Goal: Information Seeking & Learning: Learn about a topic

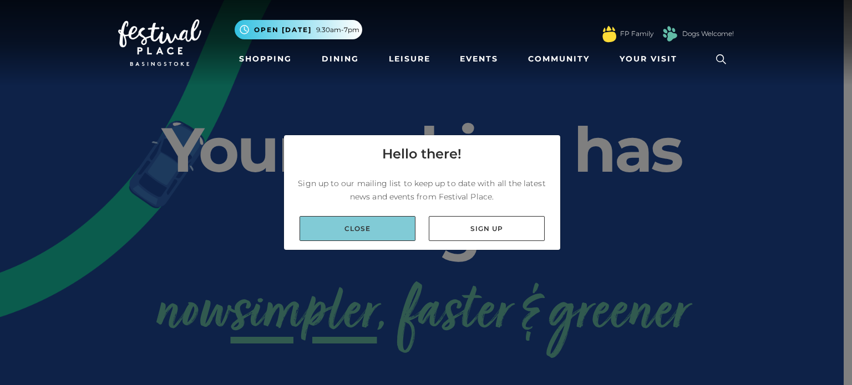
click at [363, 228] on link "Close" at bounding box center [357, 228] width 116 height 25
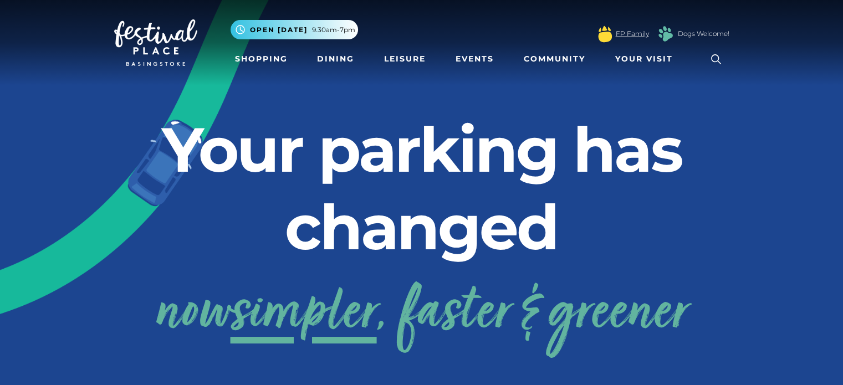
click at [632, 33] on link "FP Family" at bounding box center [632, 34] width 33 height 10
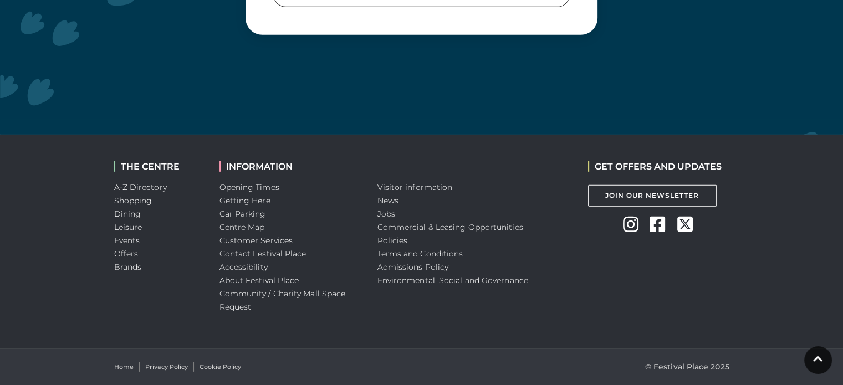
scroll to position [3424, 0]
click at [493, 278] on link "Environmental, Social and Governance" at bounding box center [453, 281] width 151 height 10
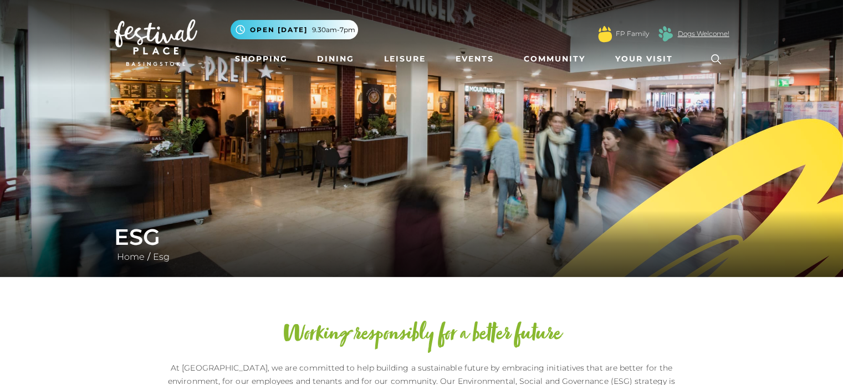
click at [687, 32] on link "Dogs Welcome!" at bounding box center [704, 34] width 52 height 10
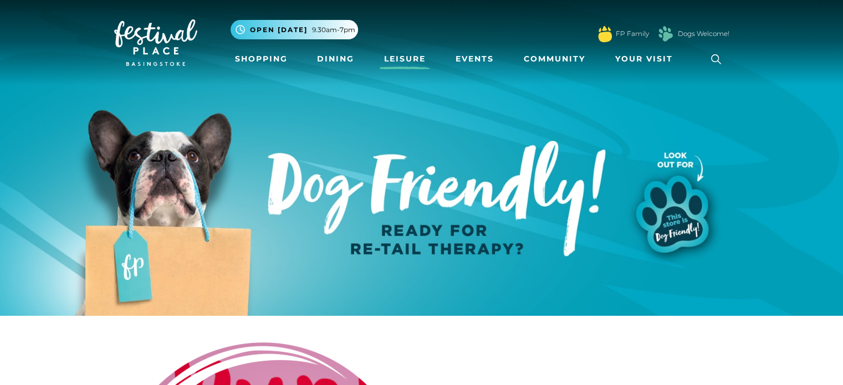
click at [398, 58] on link "Leisure" at bounding box center [405, 59] width 50 height 21
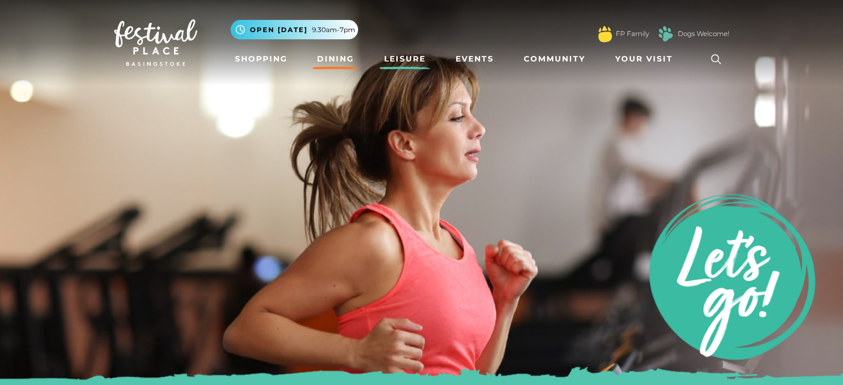
click at [343, 55] on link "Dining" at bounding box center [336, 59] width 46 height 21
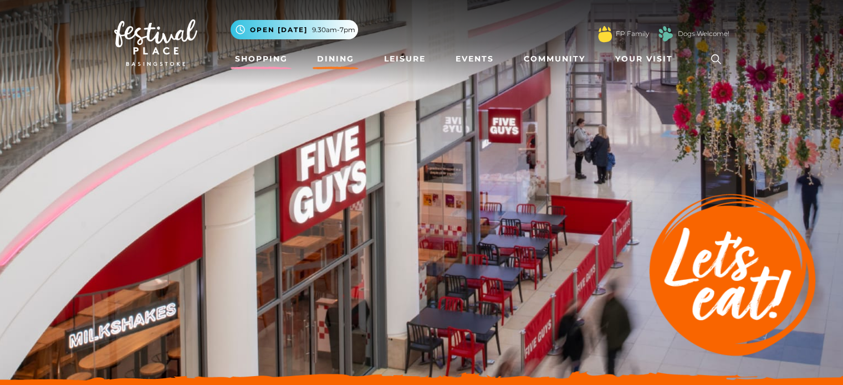
click at [270, 60] on link "Shopping" at bounding box center [262, 59] width 62 height 21
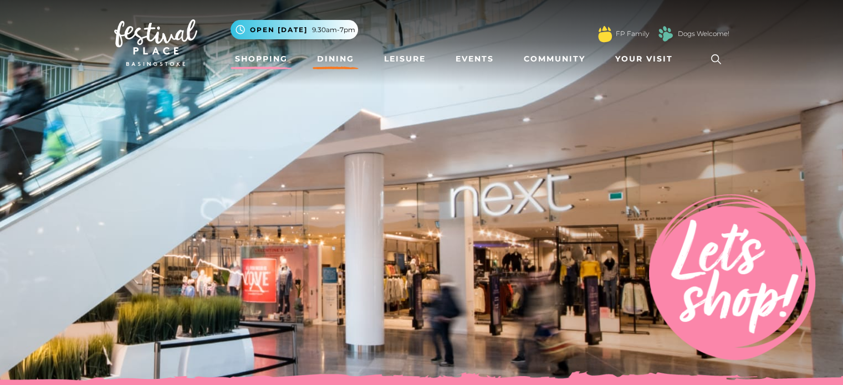
click at [340, 59] on link "Dining" at bounding box center [336, 59] width 46 height 21
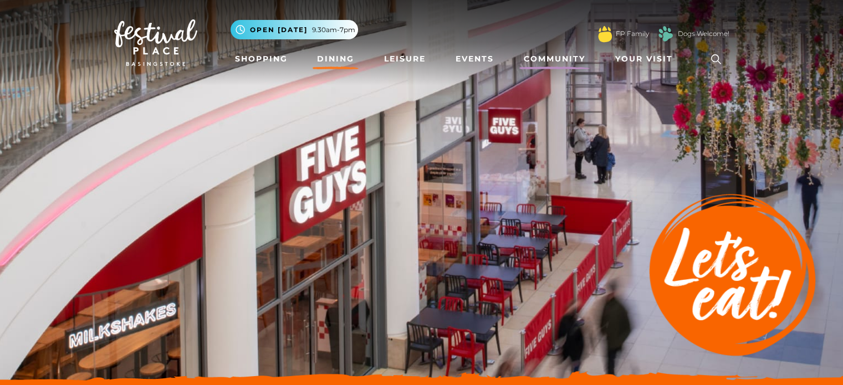
click at [554, 50] on link "Community" at bounding box center [554, 59] width 70 height 21
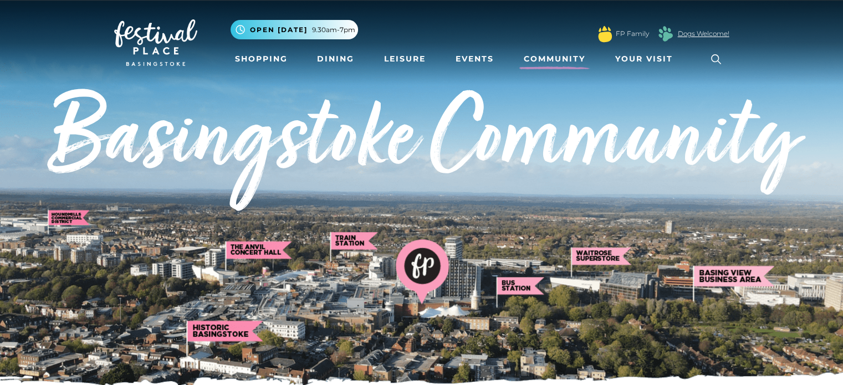
click at [679, 37] on link "Dogs Welcome!" at bounding box center [704, 34] width 52 height 10
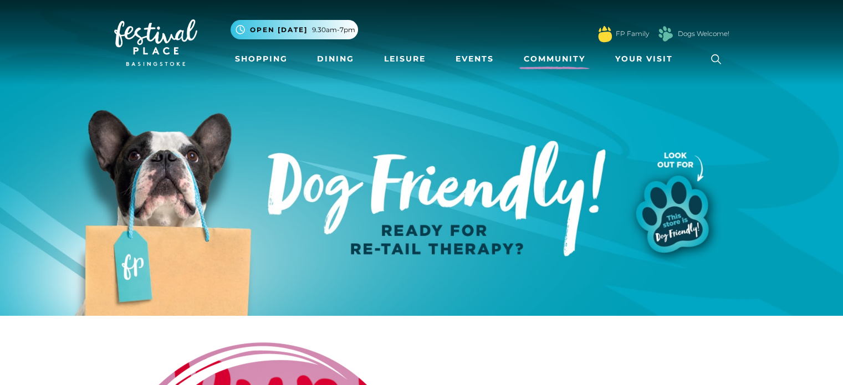
click at [541, 54] on link "Community" at bounding box center [554, 59] width 70 height 21
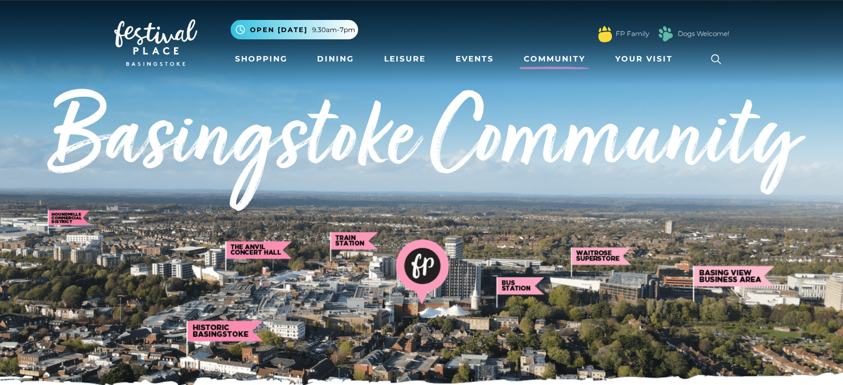
click at [539, 258] on img at bounding box center [421, 194] width 843 height 388
click at [706, 37] on link "Dogs Welcome!" at bounding box center [704, 34] width 52 height 10
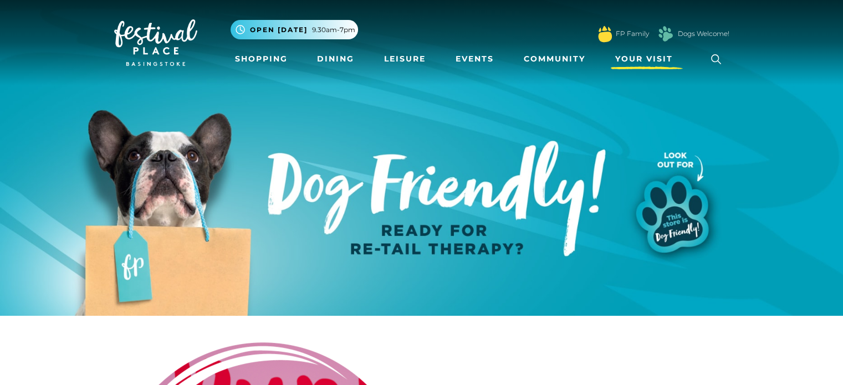
click at [649, 60] on span "Your Visit" at bounding box center [644, 59] width 58 height 12
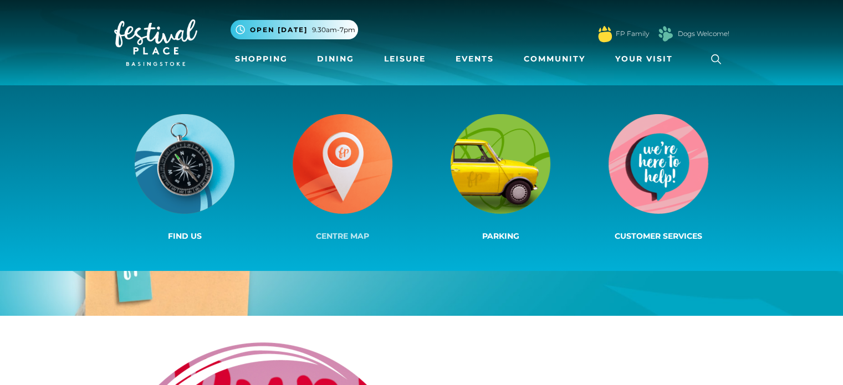
click at [346, 235] on span "Centre Map" at bounding box center [342, 236] width 53 height 10
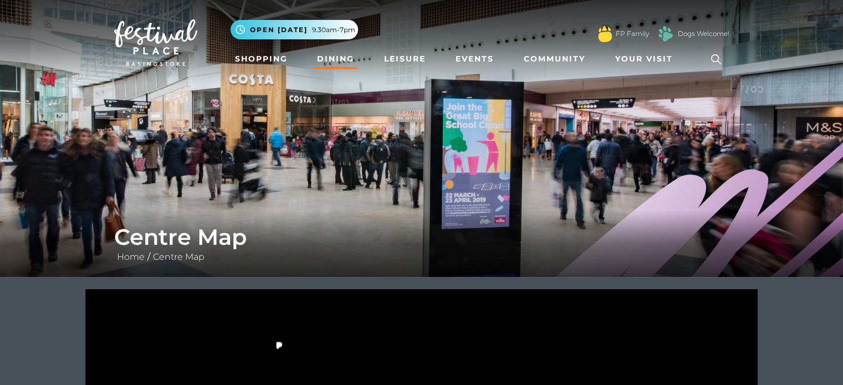
click at [339, 59] on link "Dining" at bounding box center [336, 59] width 46 height 21
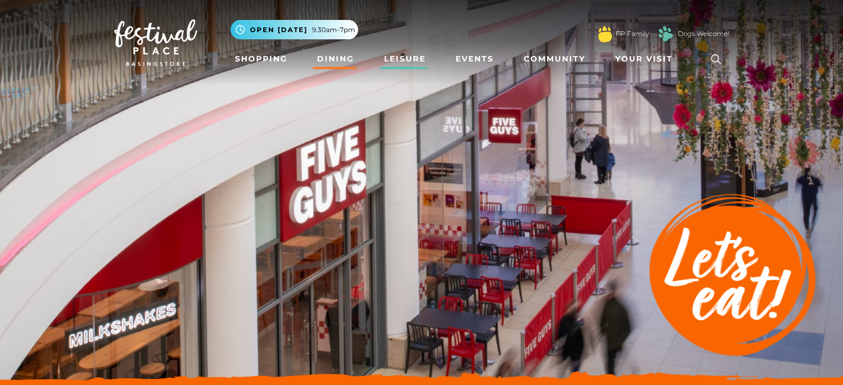
click at [407, 54] on link "Leisure" at bounding box center [405, 59] width 50 height 21
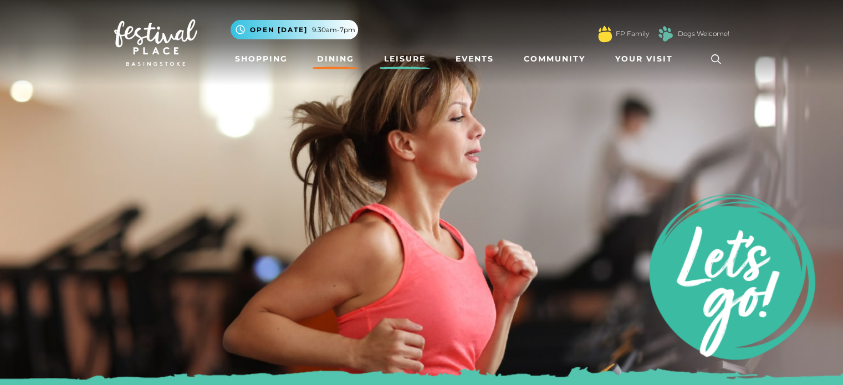
click at [326, 57] on link "Dining" at bounding box center [336, 59] width 46 height 21
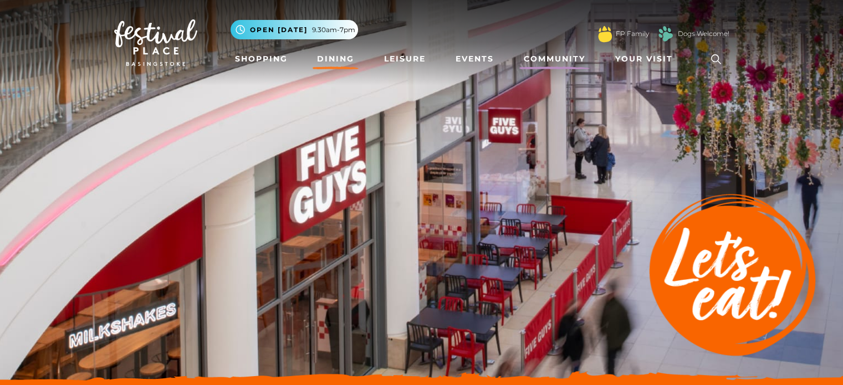
click at [537, 51] on link "Community" at bounding box center [554, 59] width 70 height 21
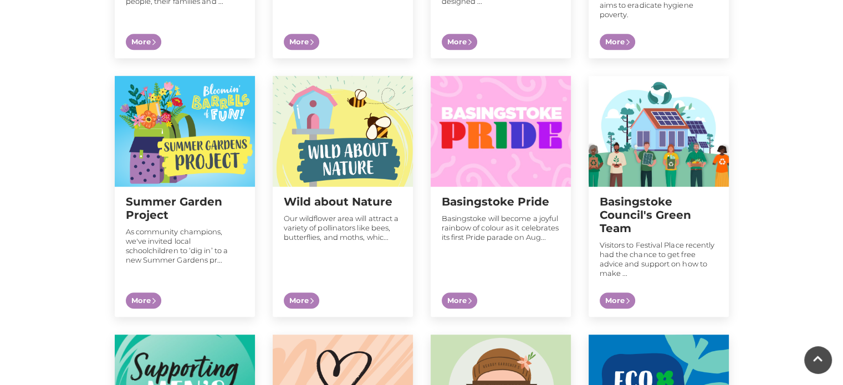
scroll to position [633, 0]
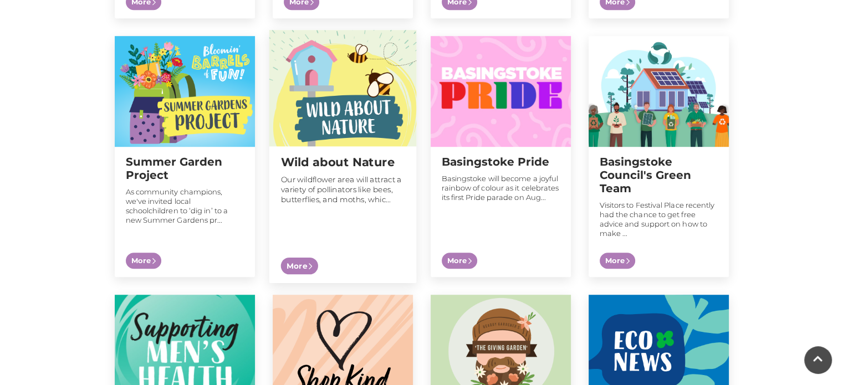
click at [303, 267] on span "More" at bounding box center [299, 265] width 37 height 17
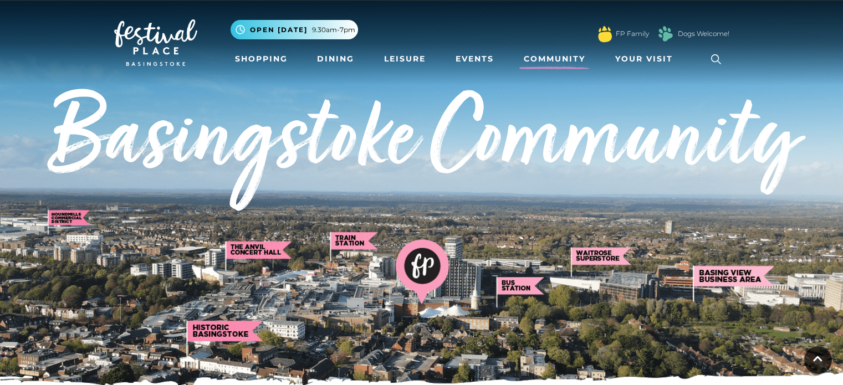
scroll to position [630, 0]
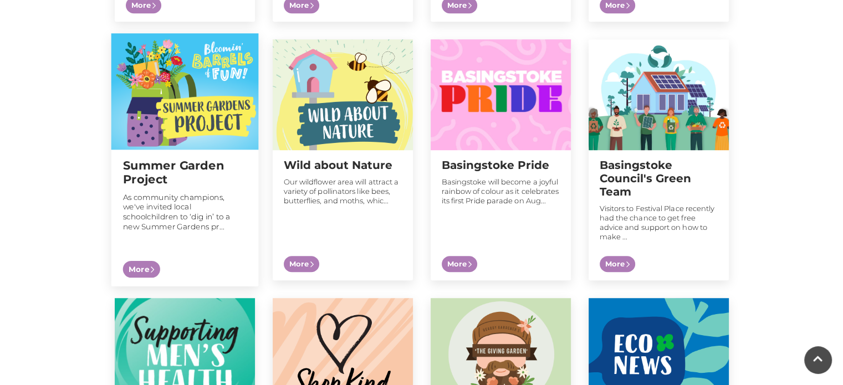
click at [173, 168] on h2 "Summer Garden Project" at bounding box center [185, 173] width 124 height 28
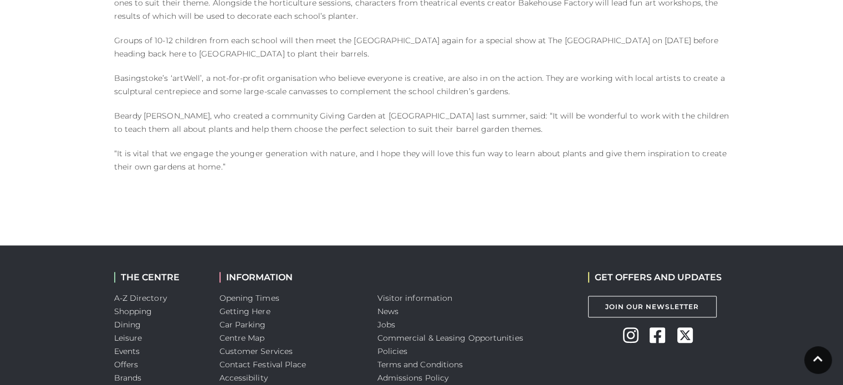
scroll to position [587, 0]
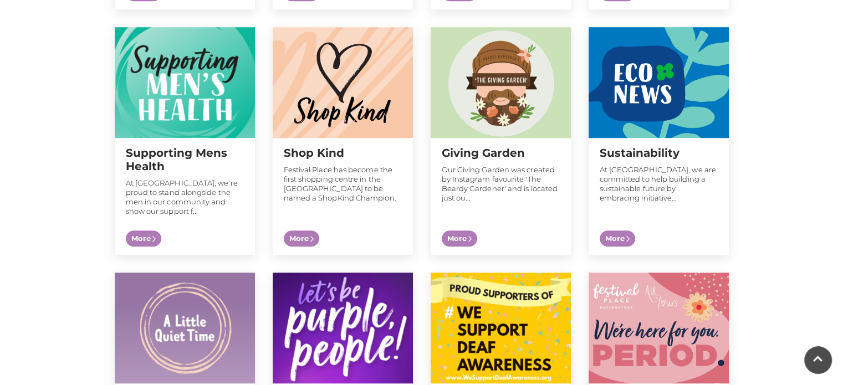
scroll to position [903, 0]
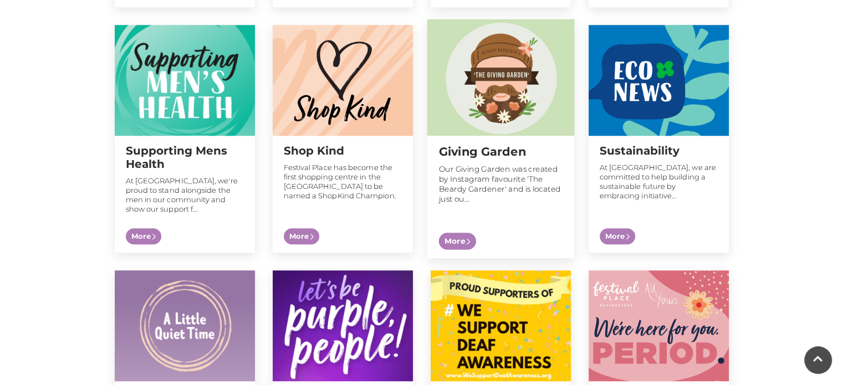
click at [461, 241] on span "More" at bounding box center [457, 241] width 37 height 17
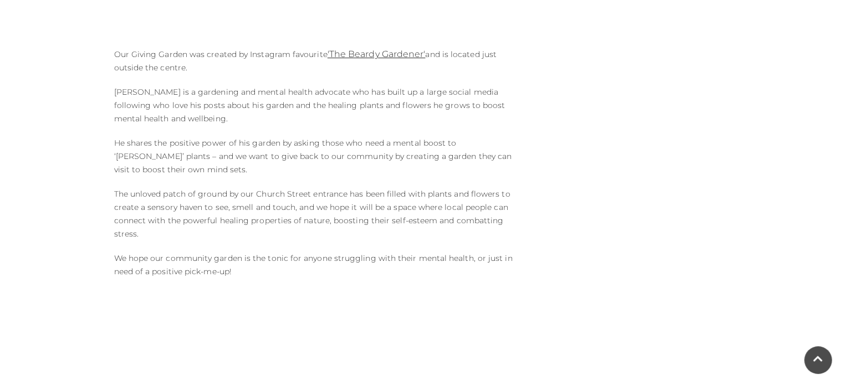
scroll to position [221, 0]
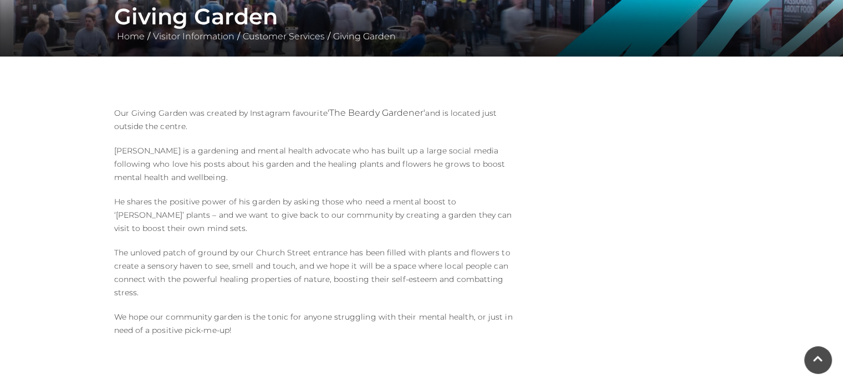
click at [380, 117] on link "'The Beardy Gardener'" at bounding box center [377, 113] width 98 height 11
